Goal: Transaction & Acquisition: Purchase product/service

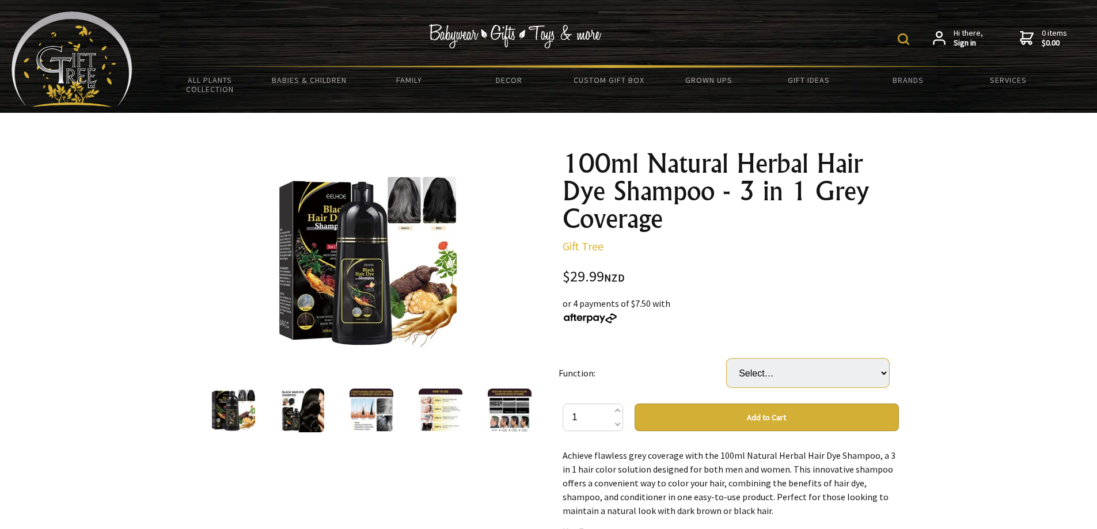
click at [812, 375] on select "Select… Black Brown" at bounding box center [808, 373] width 162 height 29
select select "Brown"
click at [727, 359] on select "Select… Black Brown" at bounding box center [808, 373] width 162 height 29
click at [959, 357] on div at bounding box center [548, 535] width 1097 height 845
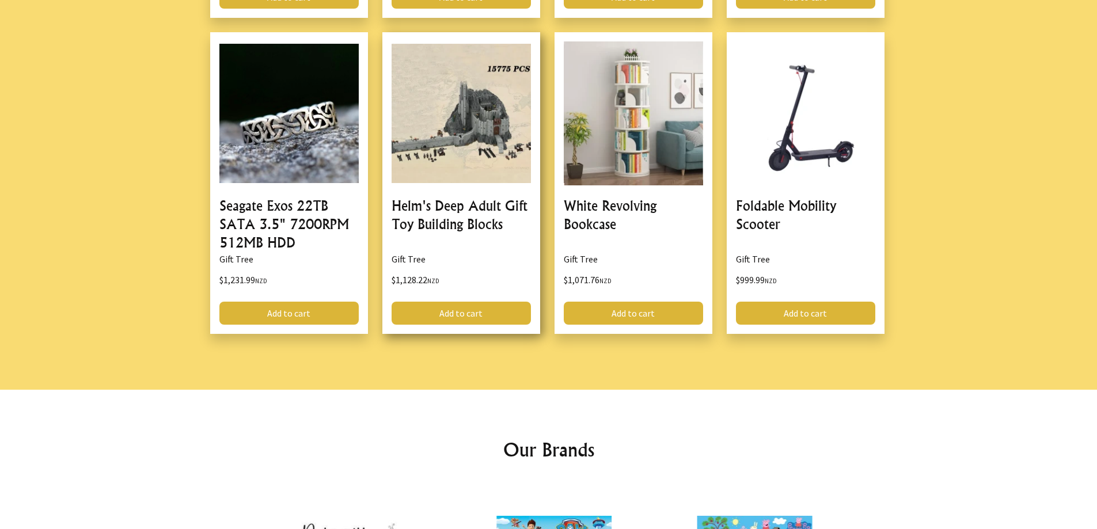
scroll to position [1580, 0]
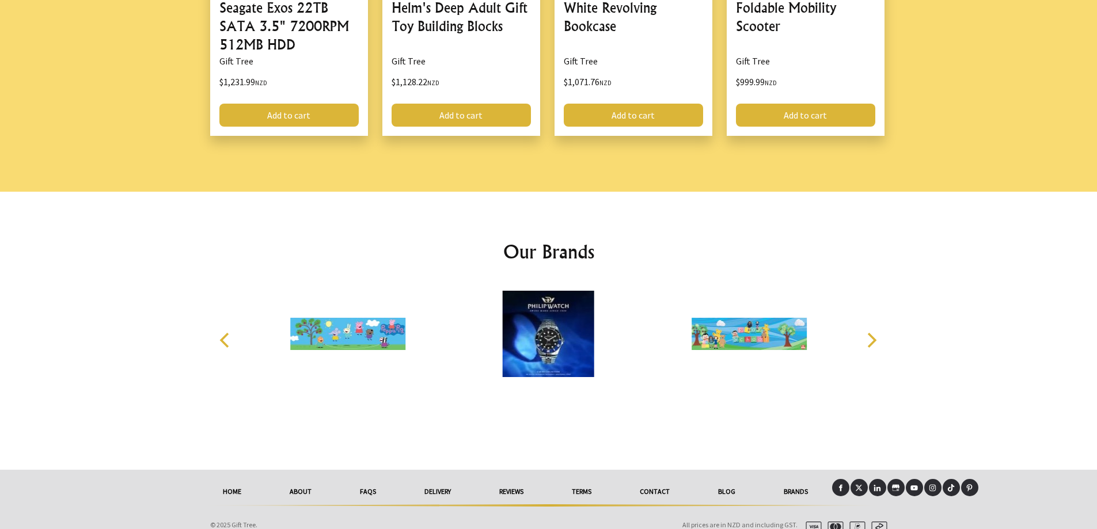
click at [659, 479] on link "Contact" at bounding box center [654, 491] width 78 height 25
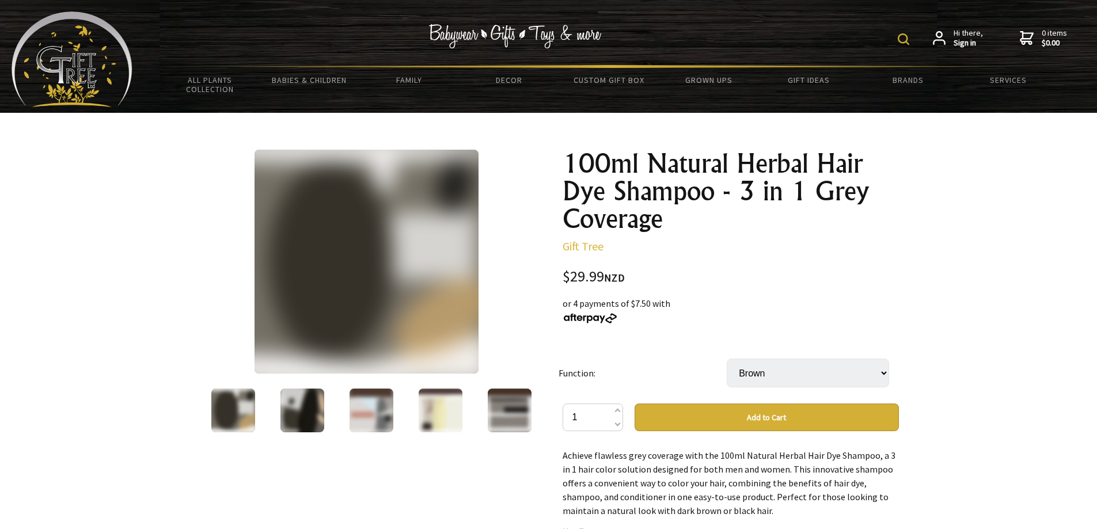
select select "Brown"
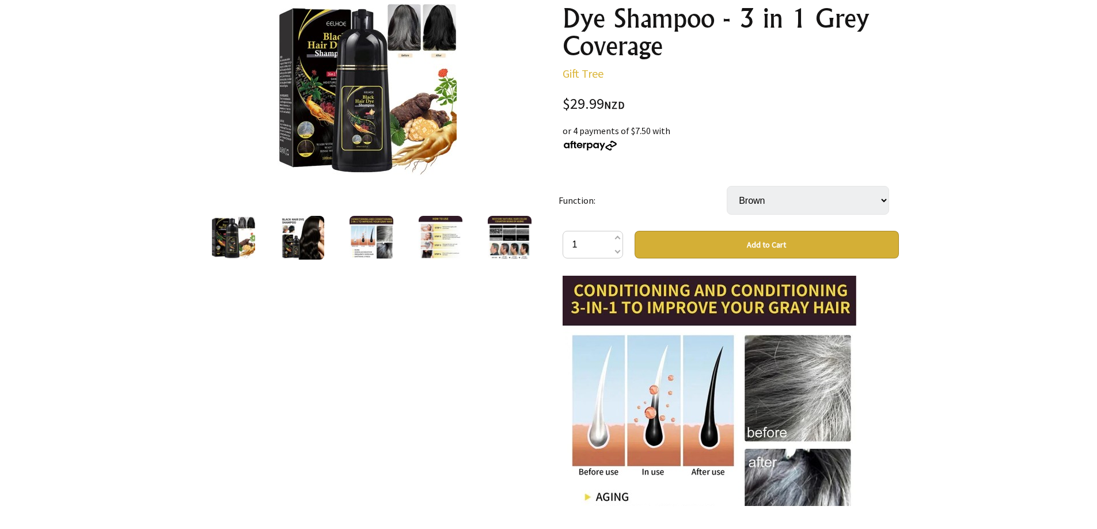
scroll to position [115, 0]
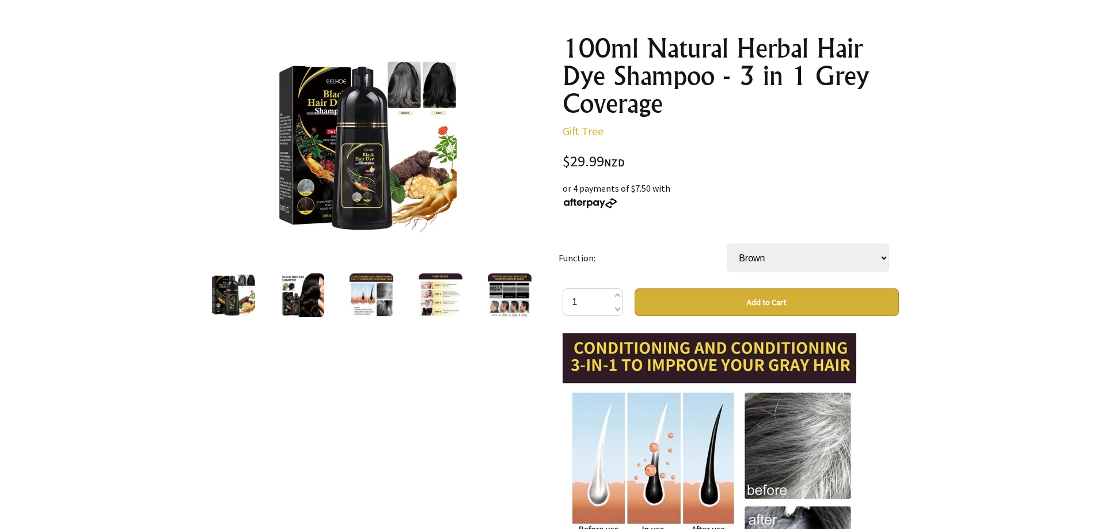
click at [735, 306] on button "Add to Cart" at bounding box center [766, 302] width 264 height 28
